Goal: Transaction & Acquisition: Purchase product/service

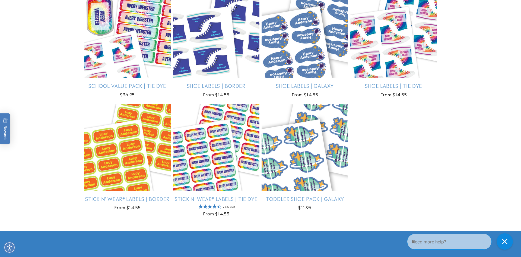
scroll to position [811, 0]
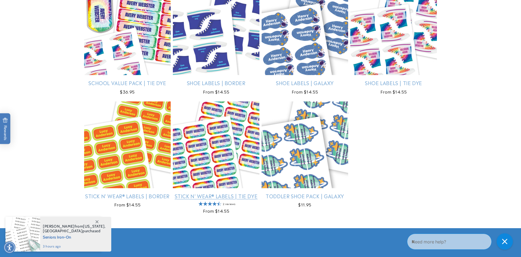
click at [199, 193] on link "Stick N' Wear® Labels | Tie Dye" at bounding box center [216, 196] width 87 height 6
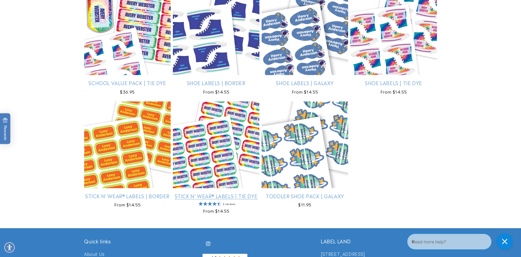
click at [200, 193] on link "Stick N' Wear® Labels | Tie Dye" at bounding box center [216, 196] width 87 height 6
